Goal: Task Accomplishment & Management: Manage account settings

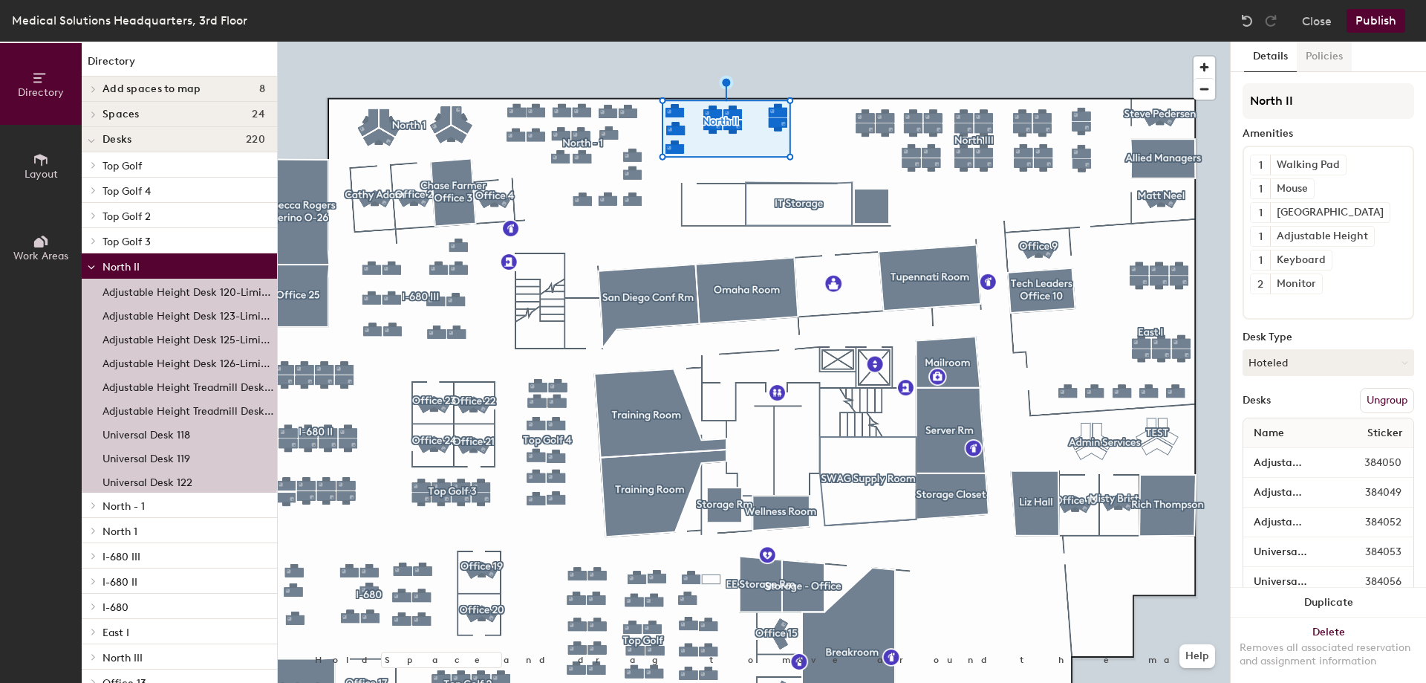
click at [1335, 53] on button "Policies" at bounding box center [1324, 57] width 55 height 30
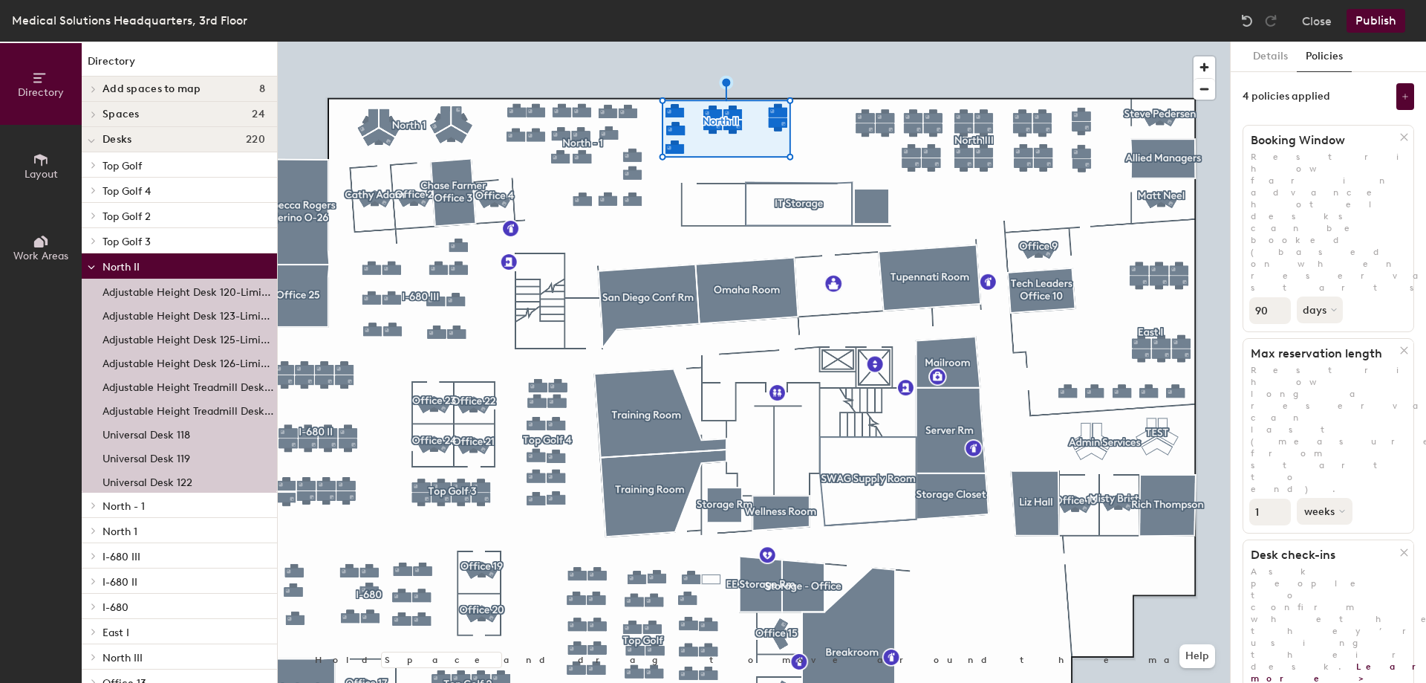
click at [1317, 498] on button "weeks" at bounding box center [1325, 511] width 56 height 27
click at [1335, 579] on div "days" at bounding box center [1326, 590] width 58 height 22
click at [1278, 297] on input "89" at bounding box center [1270, 310] width 42 height 27
click at [1278, 297] on input "88" at bounding box center [1270, 310] width 42 height 27
click at [1278, 297] on input "87" at bounding box center [1270, 310] width 42 height 27
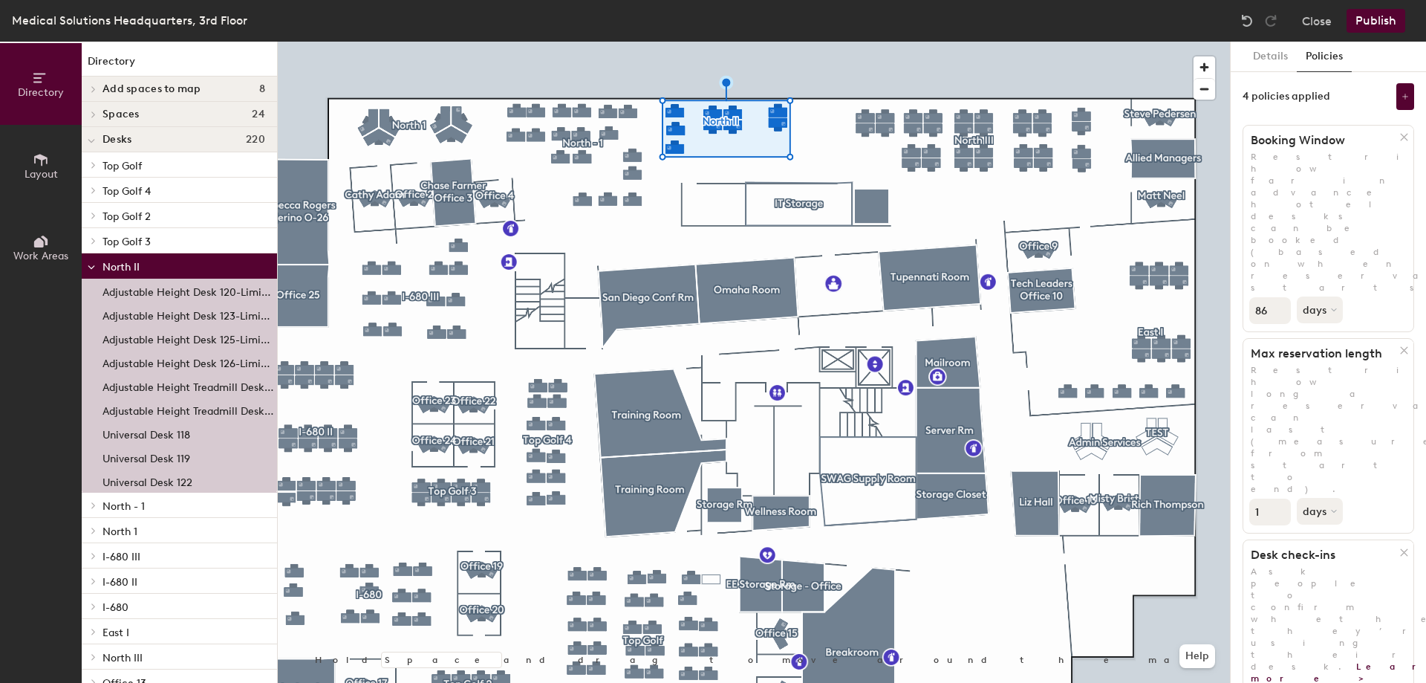
click at [1278, 297] on input "86" at bounding box center [1270, 310] width 42 height 27
click at [1278, 297] on input "85" at bounding box center [1270, 310] width 42 height 27
click at [1279, 297] on input "84" at bounding box center [1270, 310] width 42 height 27
click at [1280, 297] on input "83" at bounding box center [1270, 310] width 42 height 27
drag, startPoint x: 1268, startPoint y: 205, endPoint x: 1230, endPoint y: 202, distance: 38.7
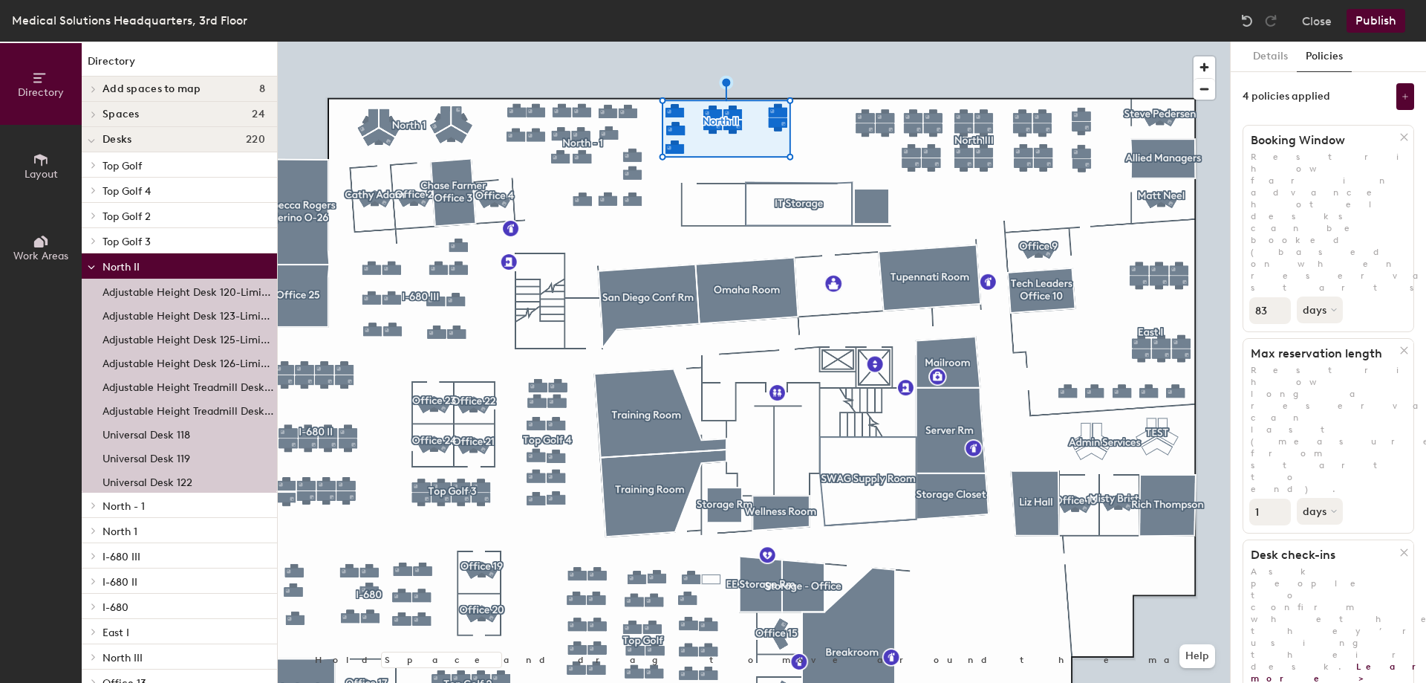
click at [1230, 202] on div "Details Policies 4 policies applied Booking Window Restrict how far in advance …" at bounding box center [1328, 362] width 196 height 641
type input "1"
click at [1407, 273] on div "Details Policies 4 policies applied Booking Window Restrict how far in advance …" at bounding box center [1328, 362] width 195 height 641
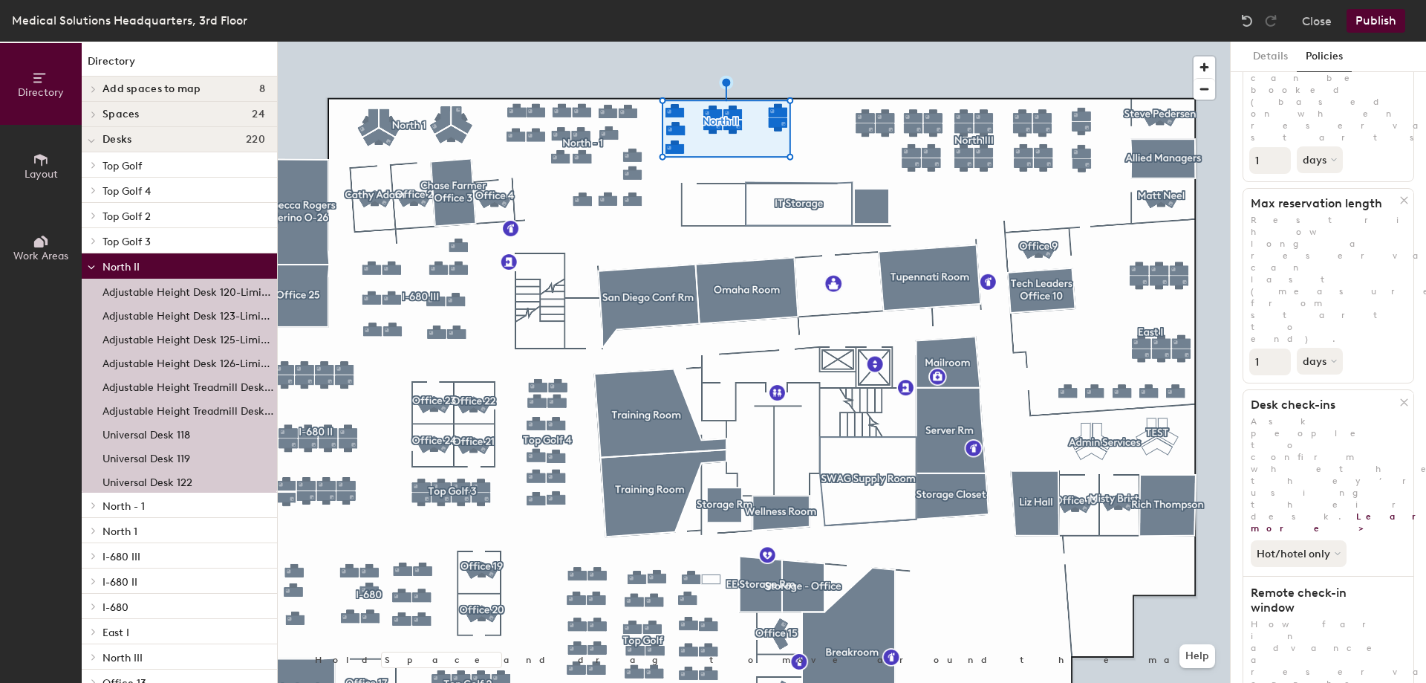
scroll to position [180, 0]
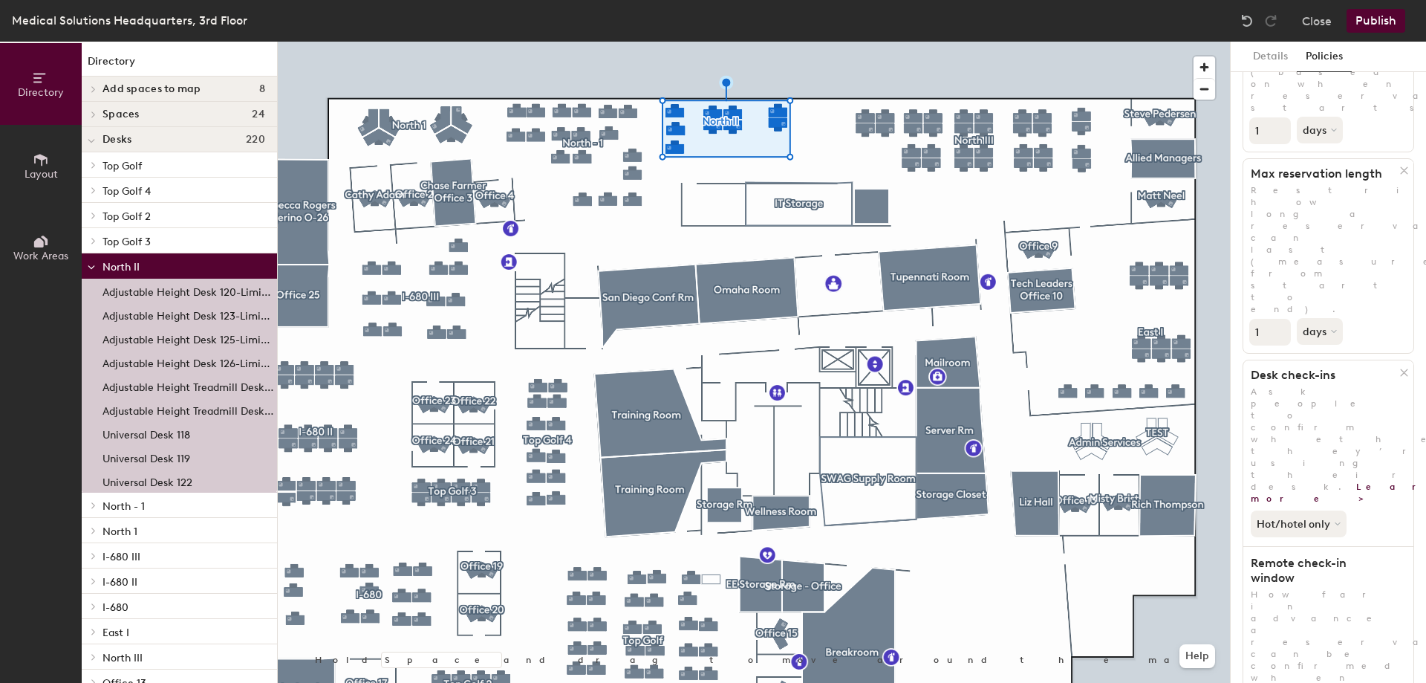
type input "1"
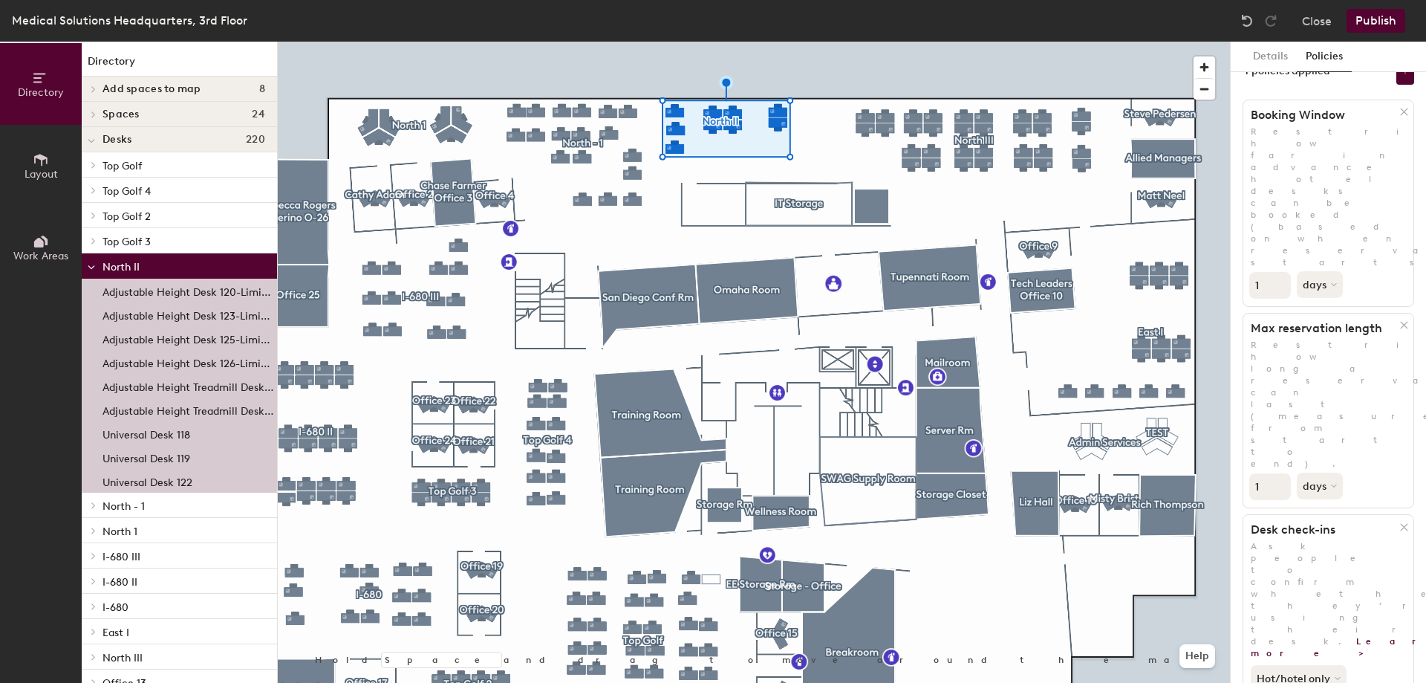
scroll to position [0, 0]
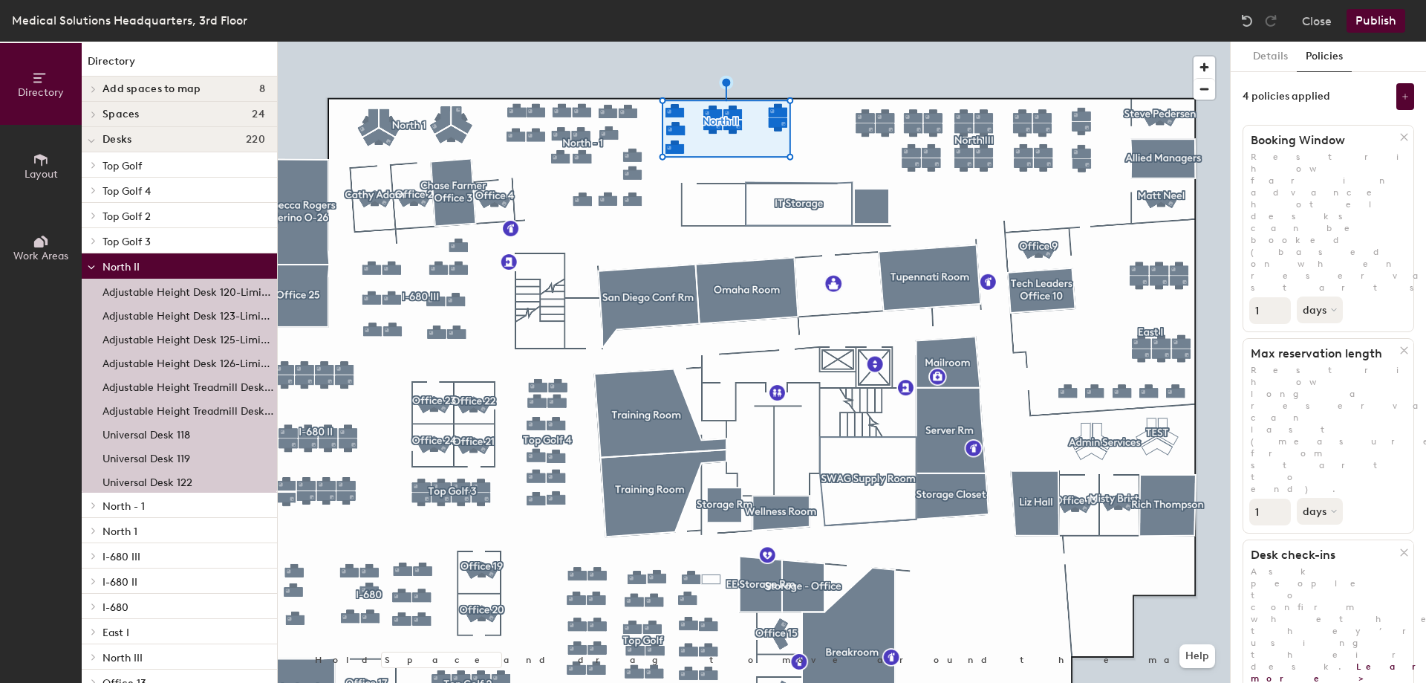
click at [1382, 16] on button "Publish" at bounding box center [1375, 21] width 59 height 24
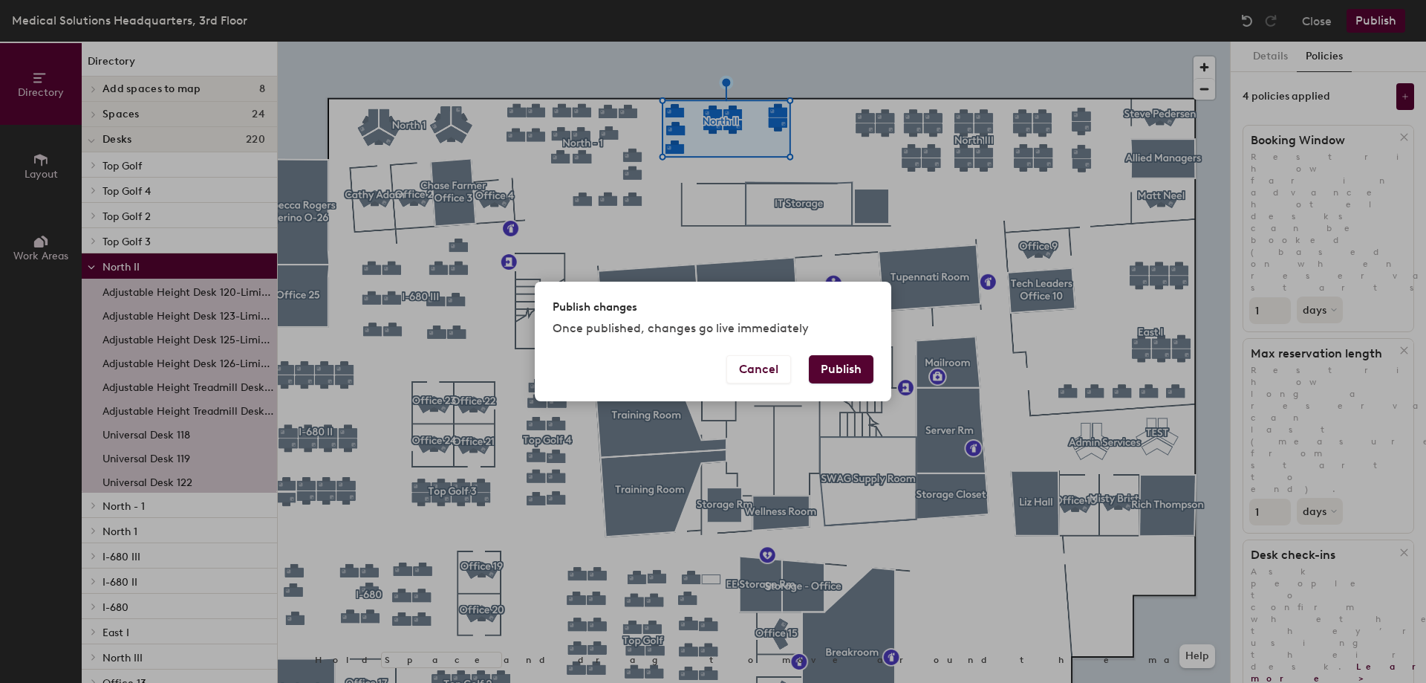
click at [848, 371] on button "Publish" at bounding box center [841, 369] width 65 height 28
